Goal: Task Accomplishment & Management: Manage account settings

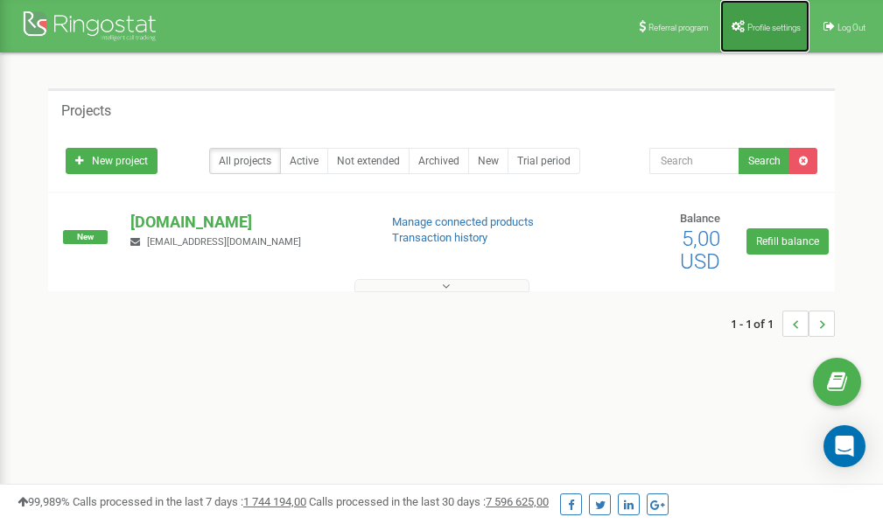
click at [774, 25] on span "Profile settings" at bounding box center [774, 28] width 53 height 10
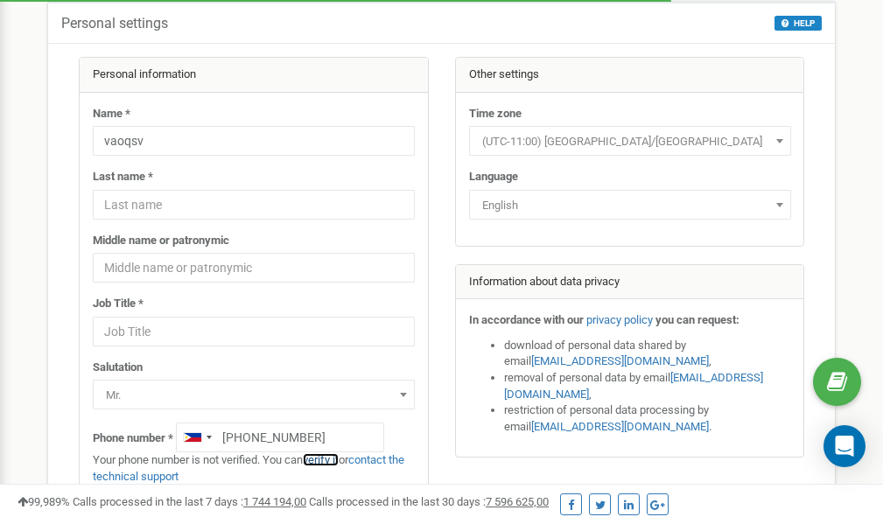
click at [324, 461] on link "verify it" at bounding box center [321, 460] width 36 height 13
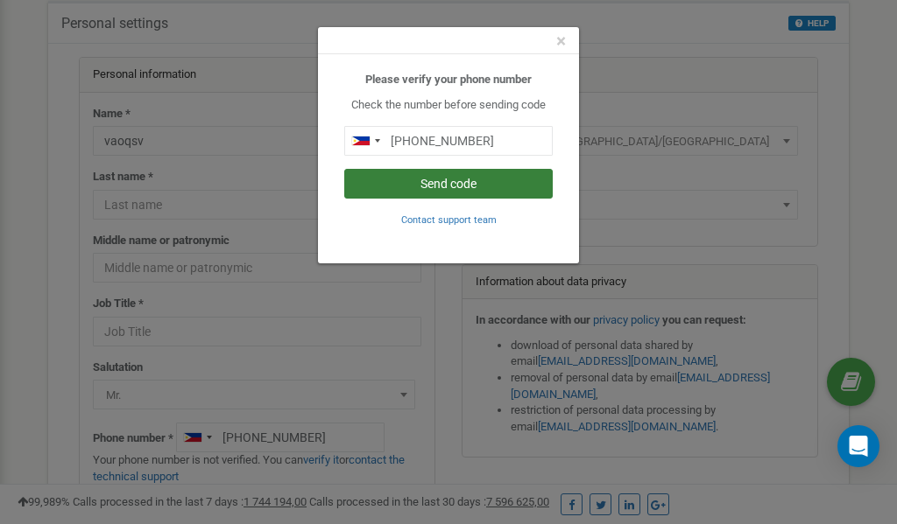
click at [437, 182] on button "Send code" at bounding box center [448, 184] width 208 height 30
